Goal: Information Seeking & Learning: Check status

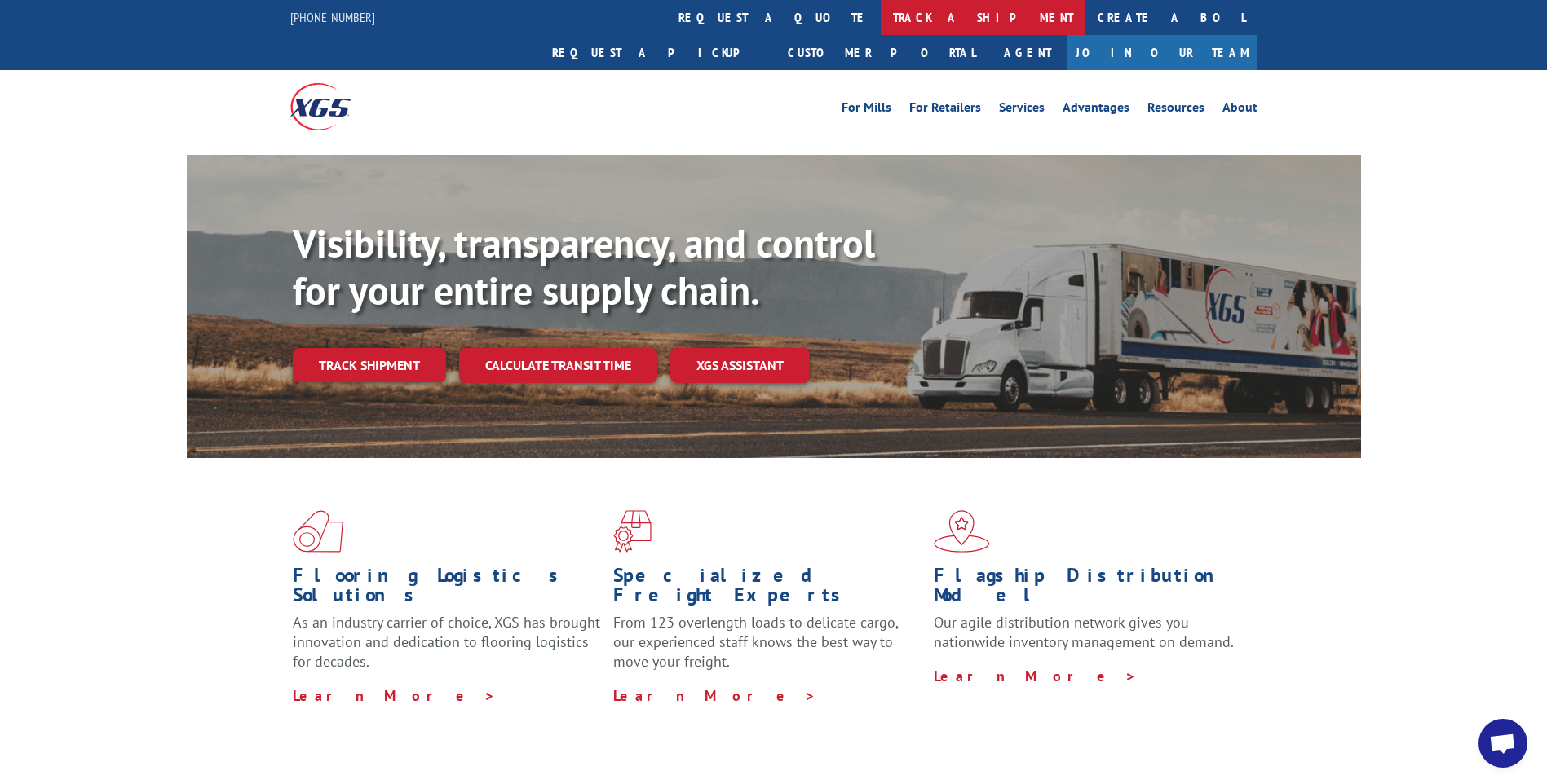
click at [880, 14] on link "track a shipment" at bounding box center [982, 17] width 205 height 35
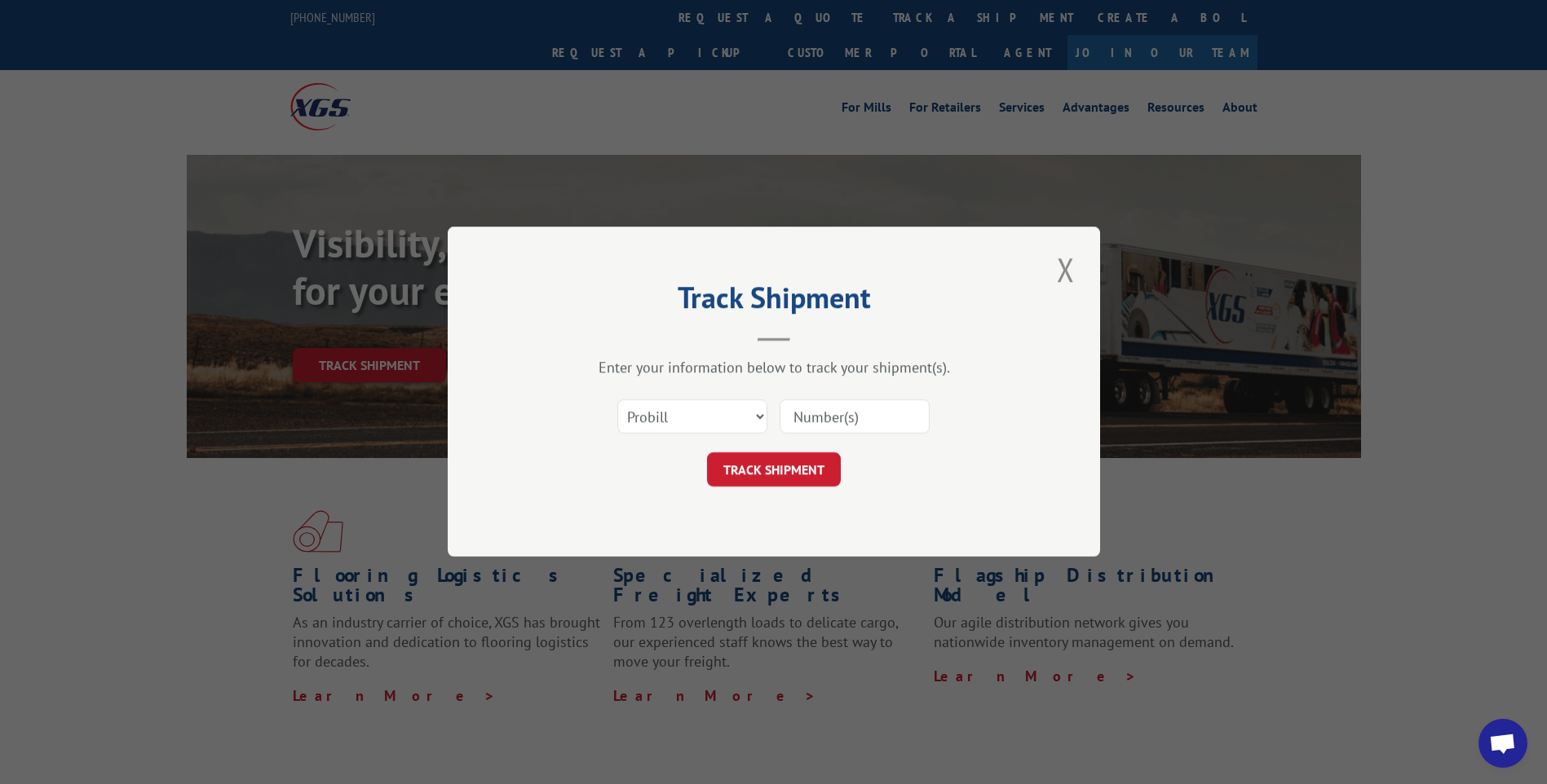
click at [833, 420] on input at bounding box center [854, 417] width 150 height 34
paste input "419612"
type input "419612"
click at [760, 415] on select "Select category... Probill BOL PO" at bounding box center [691, 417] width 150 height 34
select select "bol"
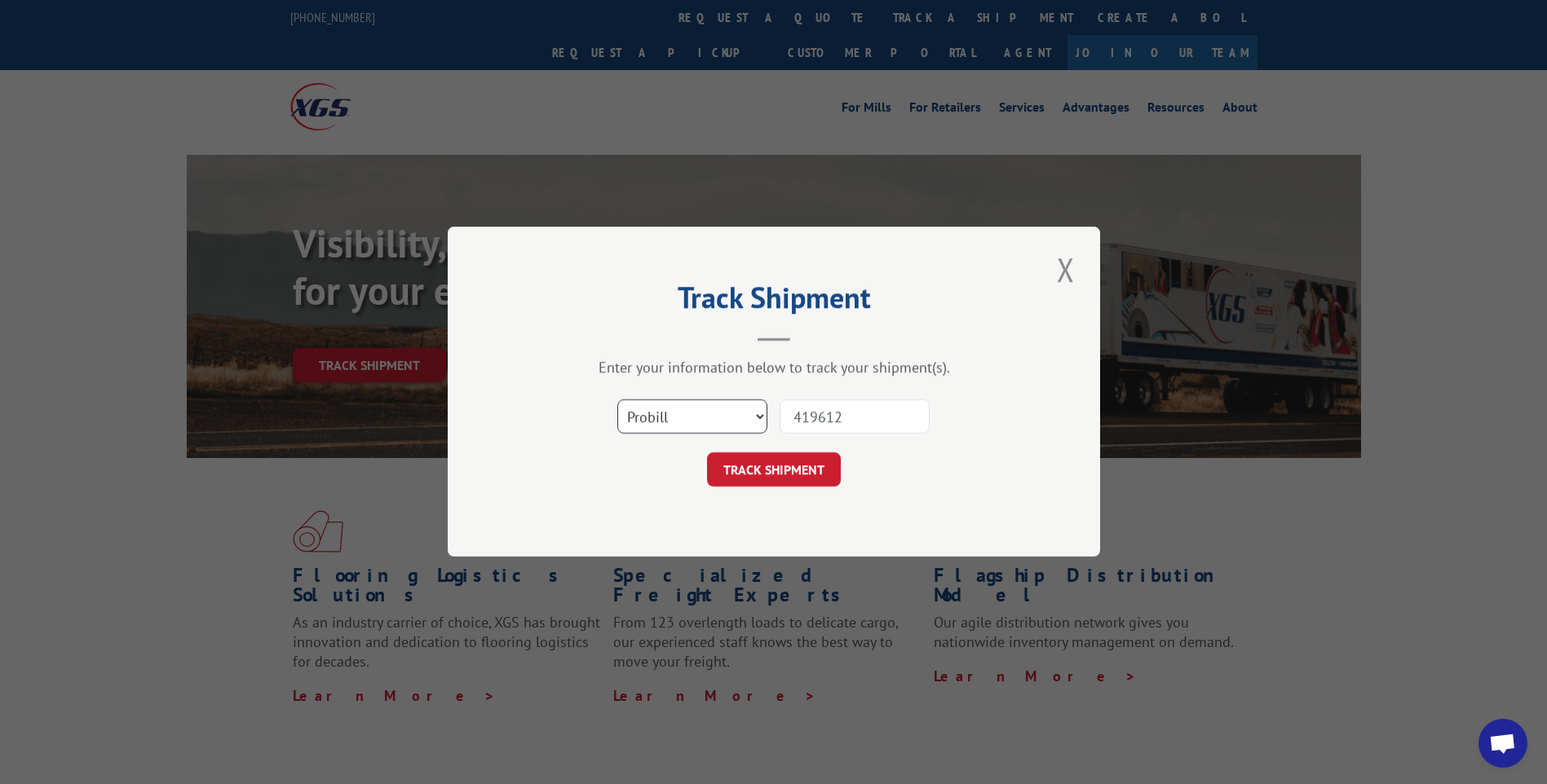
click at [617, 400] on select "Select category... Probill BOL PO" at bounding box center [691, 417] width 150 height 34
click at [755, 463] on button "TRACK SHIPMENT" at bounding box center [774, 470] width 134 height 34
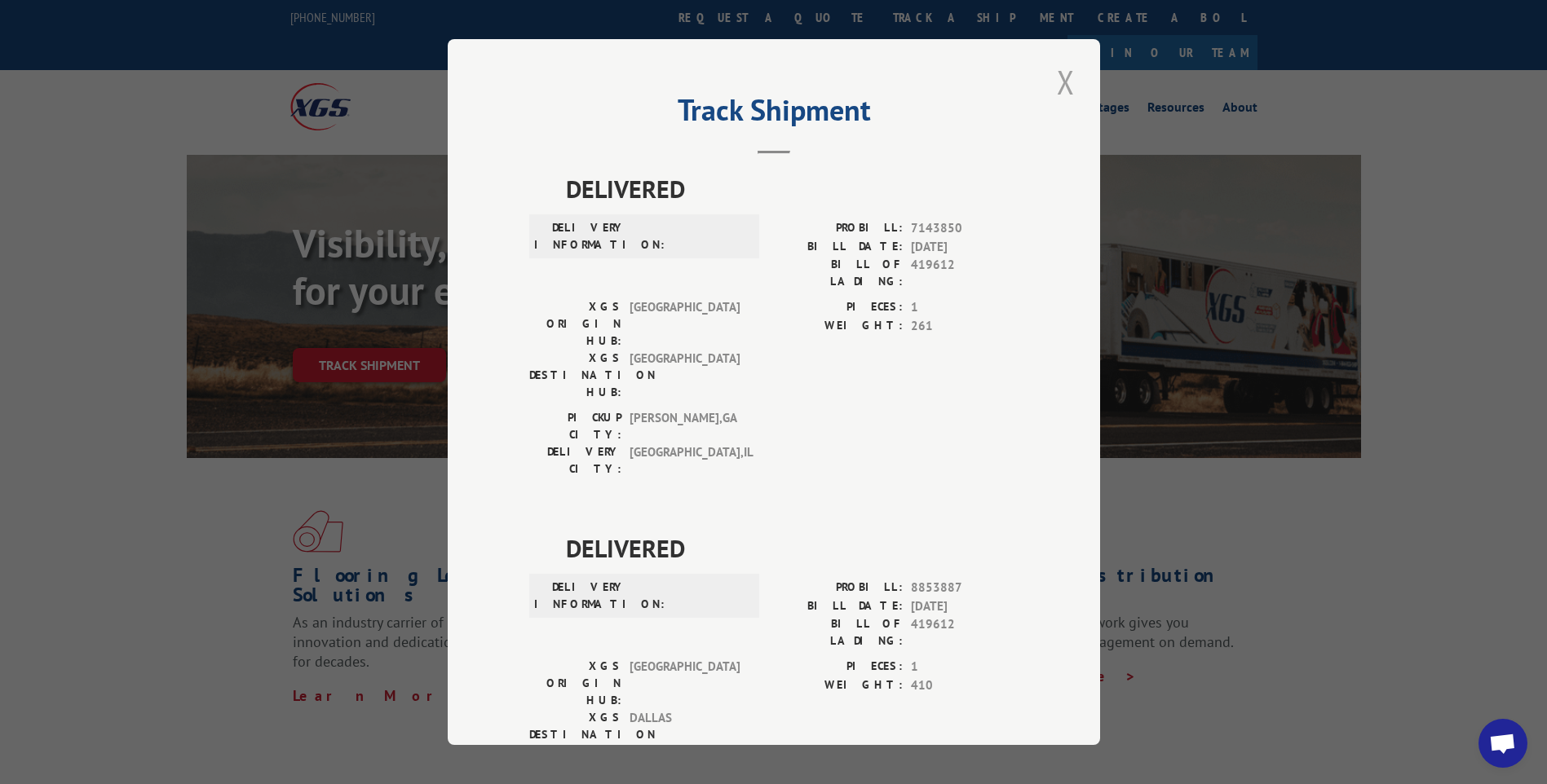
click at [1055, 80] on button "Close modal" at bounding box center [1066, 82] width 28 height 45
